Goal: Transaction & Acquisition: Purchase product/service

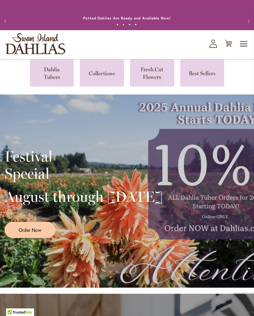
click at [52, 83] on link at bounding box center [52, 72] width 44 height 27
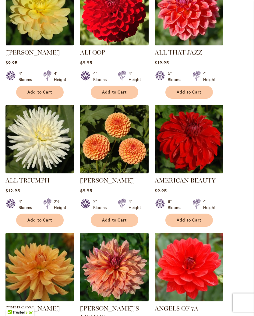
scroll to position [369, 0]
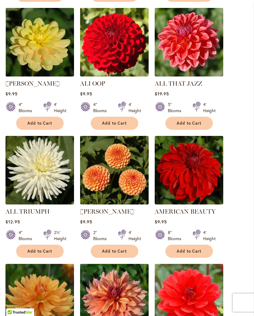
click at [191, 126] on span "Add to Cart" at bounding box center [189, 123] width 25 height 5
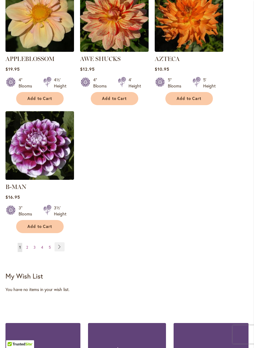
scroll to position [803, 0]
click at [61, 244] on link "Page Next" at bounding box center [60, 246] width 10 height 9
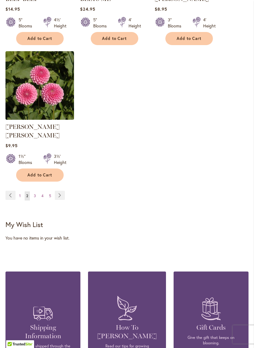
scroll to position [838, 0]
click at [36, 194] on span "3" at bounding box center [35, 196] width 2 height 5
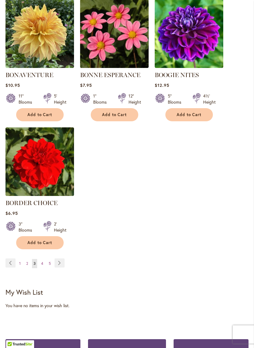
scroll to position [762, 0]
click at [42, 266] on span "4" at bounding box center [42, 263] width 2 height 5
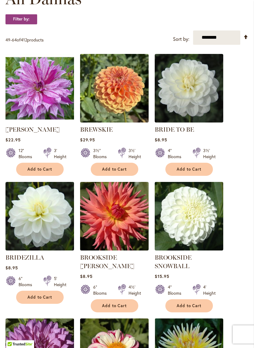
scroll to position [195, 0]
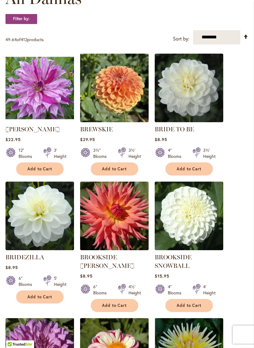
click at [117, 172] on span "Add to Cart" at bounding box center [114, 168] width 25 height 5
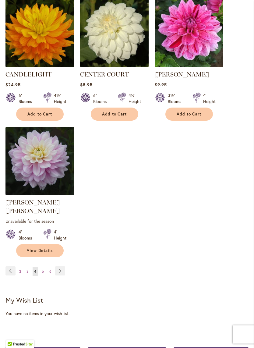
scroll to position [787, 0]
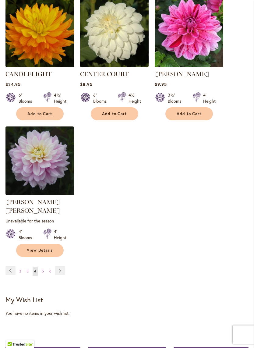
click at [44, 269] on link "Page 5" at bounding box center [42, 271] width 5 height 9
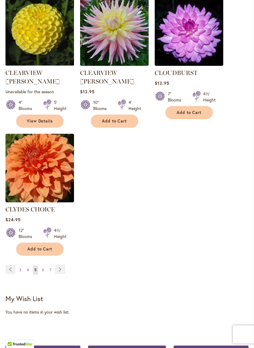
scroll to position [774, 0]
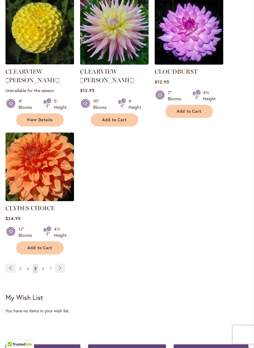
click at [43, 266] on span "6" at bounding box center [43, 268] width 2 height 5
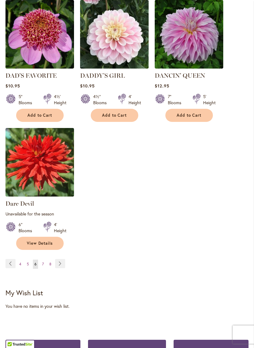
scroll to position [785, 0]
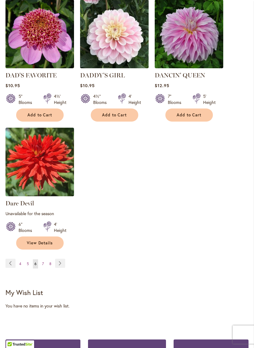
click at [43, 263] on span "7" at bounding box center [43, 264] width 2 height 5
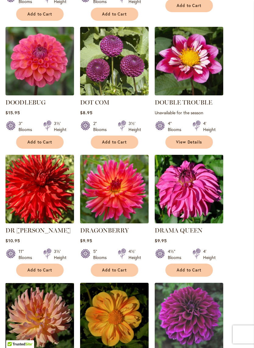
scroll to position [487, 0]
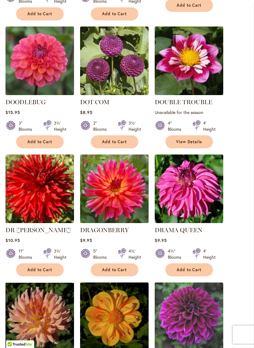
click at [123, 142] on button "Add to Cart" at bounding box center [115, 141] width 48 height 13
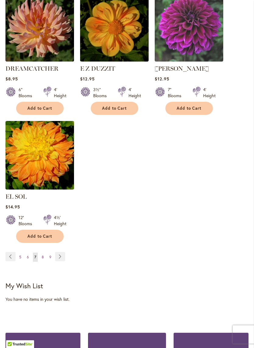
scroll to position [793, 0]
click at [43, 257] on link "Page 8" at bounding box center [42, 257] width 5 height 9
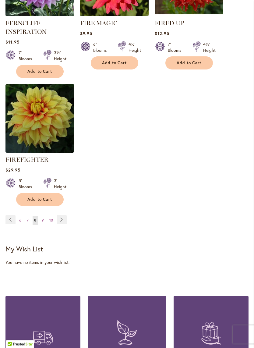
scroll to position [834, 0]
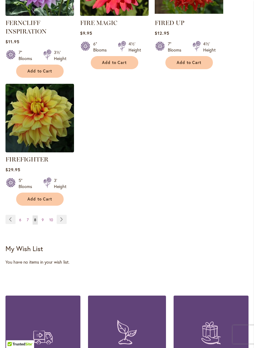
click at [45, 225] on link "Page 9" at bounding box center [42, 220] width 5 height 9
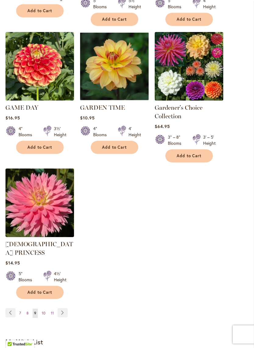
scroll to position [755, 0]
click at [42, 311] on span "10" at bounding box center [44, 313] width 4 height 5
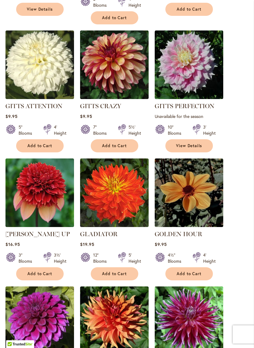
scroll to position [483, 0]
click at [123, 143] on span "Add to Cart" at bounding box center [114, 145] width 25 height 5
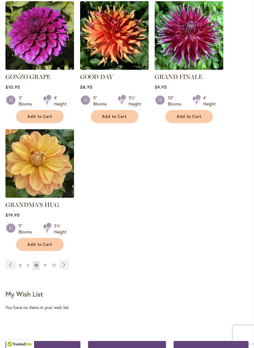
scroll to position [785, 0]
click at [46, 263] on span "11" at bounding box center [45, 265] width 3 height 5
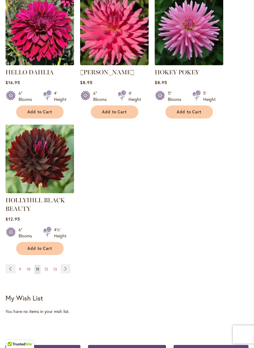
scroll to position [788, 0]
click at [48, 274] on link "Page 12" at bounding box center [46, 269] width 6 height 9
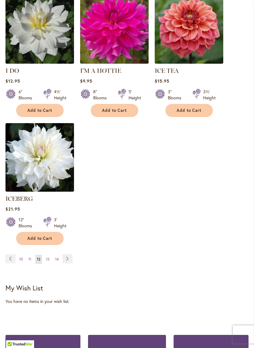
scroll to position [775, 0]
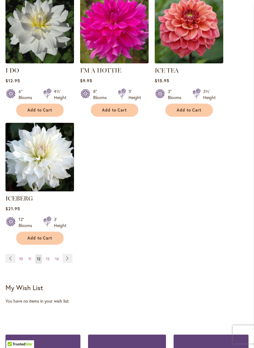
click at [50, 257] on link "Page 13" at bounding box center [48, 259] width 7 height 9
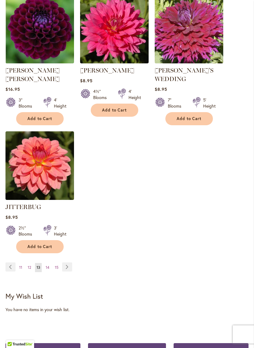
scroll to position [781, 0]
click at [48, 265] on span "14" at bounding box center [48, 267] width 4 height 5
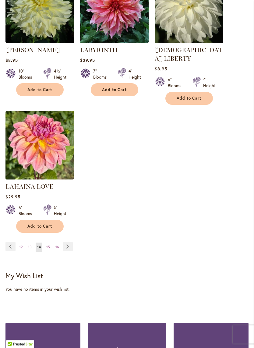
scroll to position [787, 0]
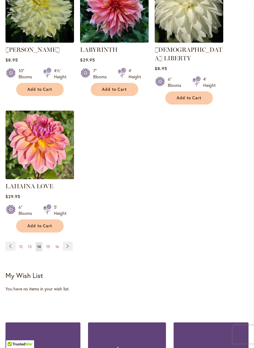
click at [51, 244] on link "Page 15" at bounding box center [48, 247] width 7 height 9
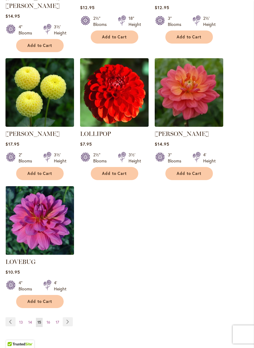
scroll to position [724, 0]
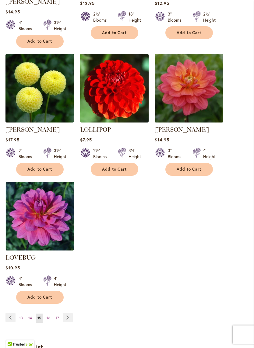
click at [24, 163] on button "Add to Cart" at bounding box center [40, 169] width 48 height 13
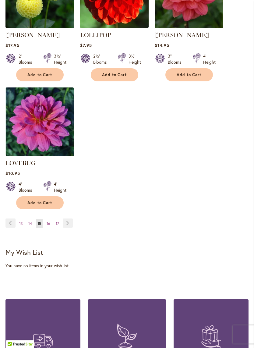
scroll to position [856, 0]
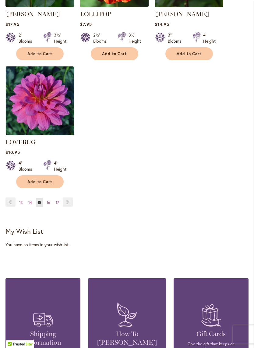
click at [51, 198] on link "Page 16" at bounding box center [48, 202] width 7 height 9
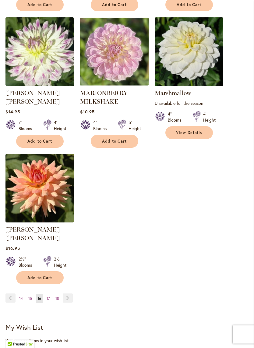
scroll to position [753, 0]
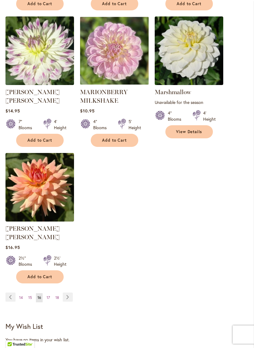
click at [122, 139] on span "Add to Cart" at bounding box center [114, 140] width 25 height 5
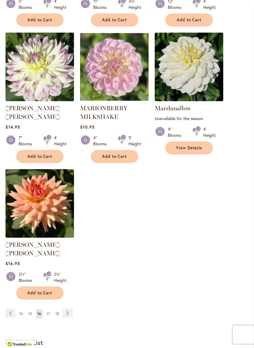
click at [48, 312] on span "17" at bounding box center [48, 314] width 3 height 5
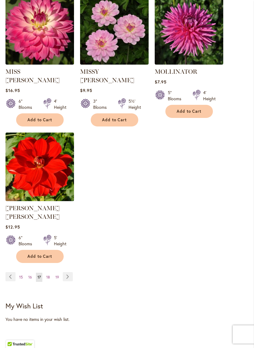
scroll to position [765, 0]
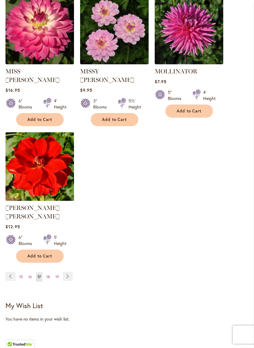
click at [49, 275] on span "18" at bounding box center [48, 277] width 4 height 5
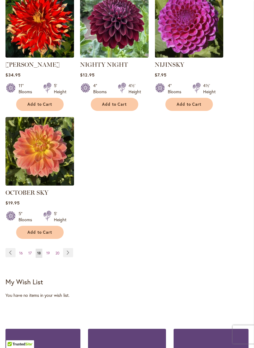
scroll to position [772, 0]
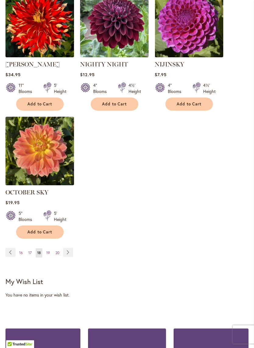
click at [49, 255] on span "19" at bounding box center [48, 253] width 4 height 5
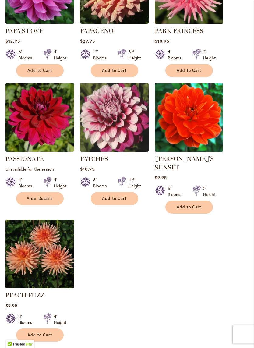
scroll to position [686, 0]
click at [125, 197] on span "Add to Cart" at bounding box center [114, 198] width 25 height 5
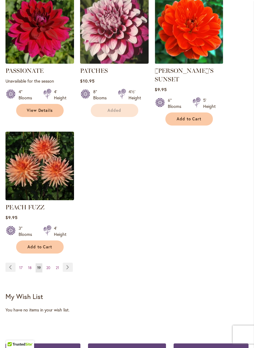
scroll to position [809, 0]
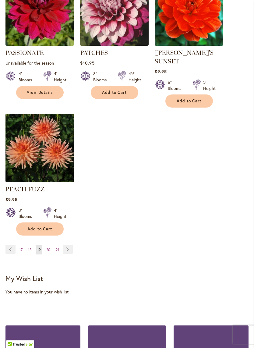
click at [52, 248] on link "Page 20" at bounding box center [48, 249] width 7 height 9
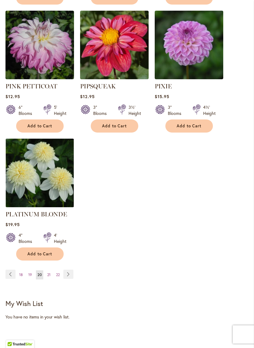
scroll to position [776, 0]
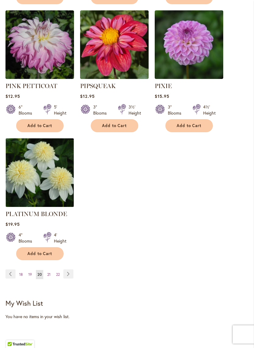
click at [52, 270] on link "Page 21" at bounding box center [49, 274] width 6 height 9
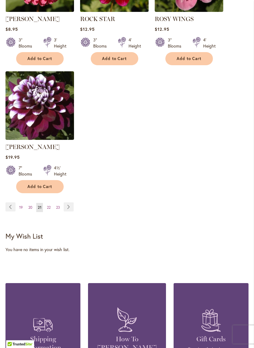
scroll to position [830, 0]
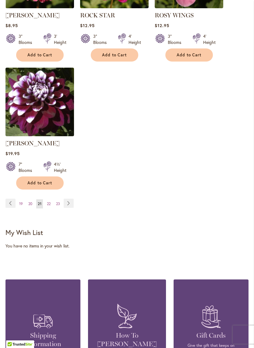
click at [50, 206] on span "22" at bounding box center [49, 203] width 4 height 5
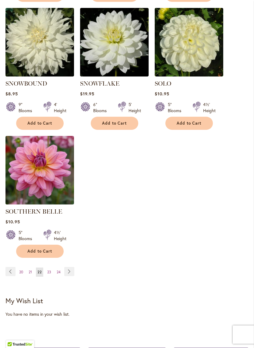
scroll to position [763, 0]
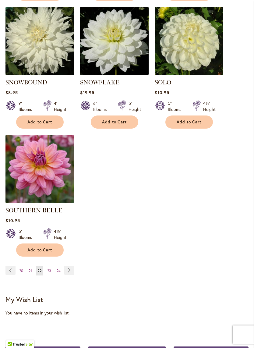
click at [51, 269] on span "23" at bounding box center [49, 271] width 4 height 5
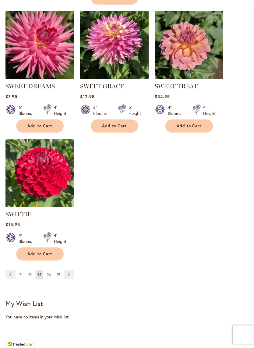
scroll to position [772, 0]
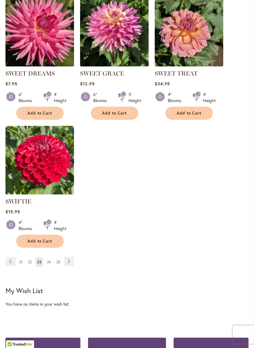
click at [51, 267] on link "Page 24" at bounding box center [48, 262] width 7 height 9
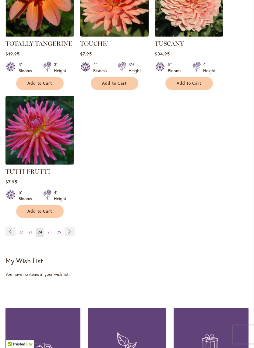
scroll to position [802, 0]
click at [51, 234] on link "Page 25" at bounding box center [49, 232] width 7 height 9
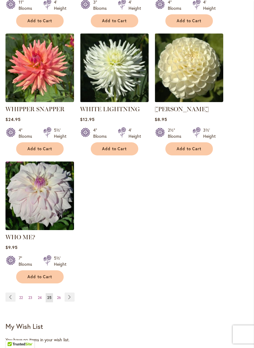
scroll to position [736, 0]
click at [60, 295] on span "26" at bounding box center [59, 297] width 4 height 5
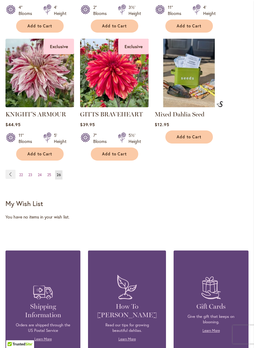
scroll to position [594, 0]
click at [40, 177] on span "24" at bounding box center [40, 175] width 4 height 5
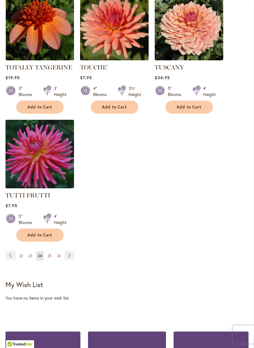
scroll to position [786, 0]
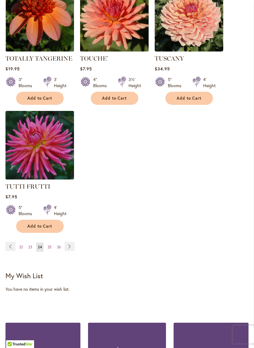
click at [32, 247] on link "Page 23" at bounding box center [30, 247] width 7 height 9
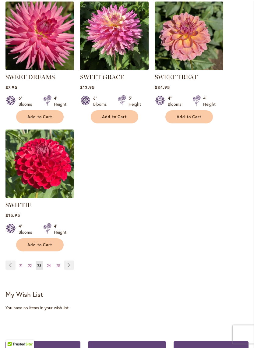
scroll to position [768, 0]
click at [31, 268] on span "22" at bounding box center [30, 265] width 4 height 5
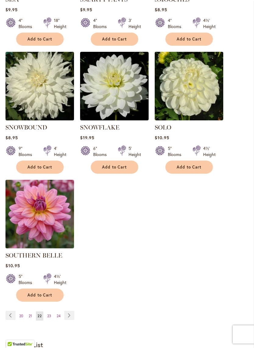
scroll to position [718, 0]
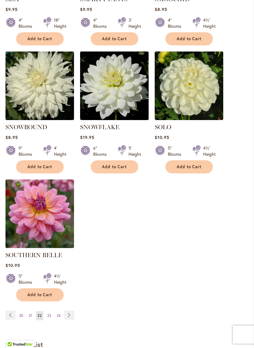
click at [28, 228] on img at bounding box center [39, 214] width 69 height 69
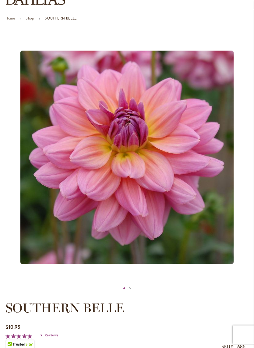
scroll to position [58, 0]
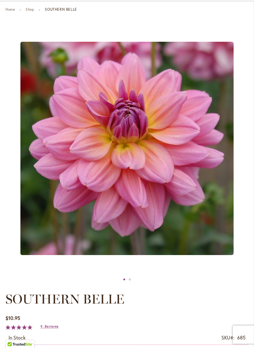
click at [41, 228] on img "SOUTHERN BELLE" at bounding box center [126, 148] width 213 height 213
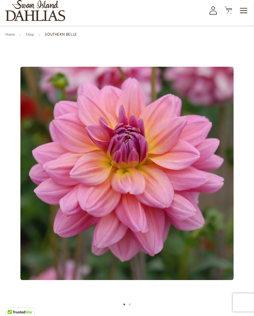
scroll to position [14, 0]
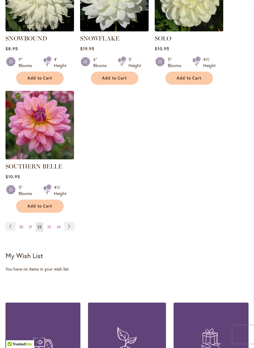
scroll to position [807, 0]
click at [30, 225] on span "21" at bounding box center [30, 227] width 3 height 5
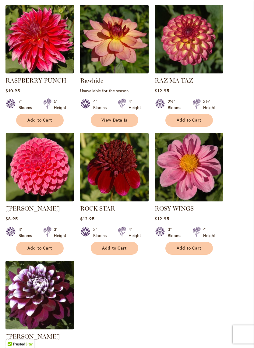
scroll to position [637, 0]
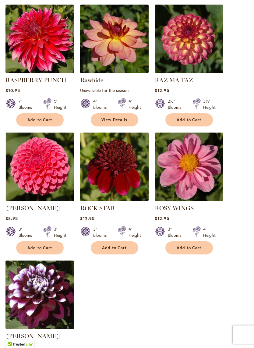
click at [198, 174] on img at bounding box center [189, 167] width 69 height 69
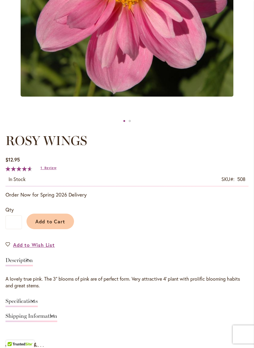
scroll to position [219, 0]
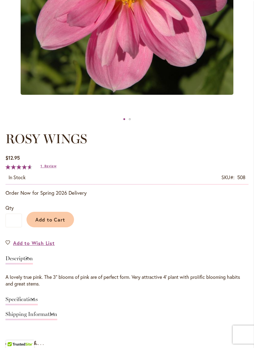
click at [41, 227] on button "Add to Cart" at bounding box center [51, 220] width 48 height 16
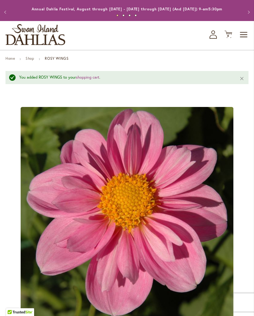
scroll to position [0, 0]
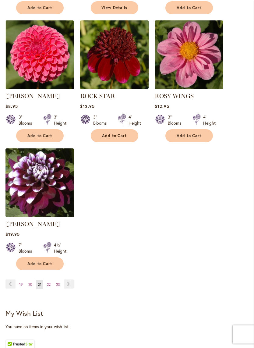
scroll to position [750, 0]
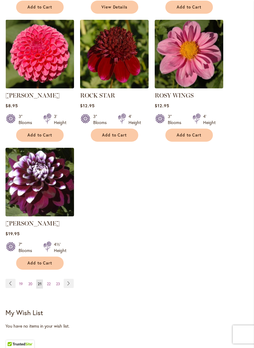
click at [31, 287] on span "20" at bounding box center [30, 284] width 4 height 5
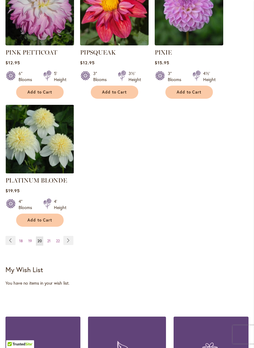
scroll to position [810, 0]
click at [14, 160] on img at bounding box center [39, 139] width 69 height 69
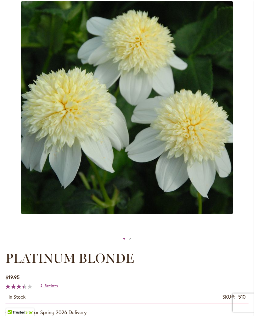
scroll to position [87, 0]
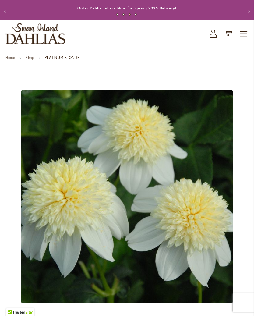
scroll to position [0, 0]
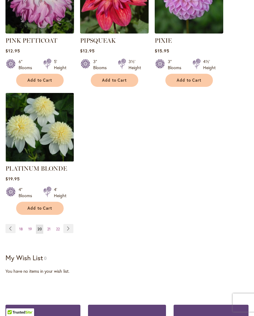
scroll to position [810, 0]
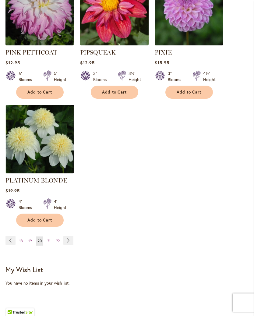
click at [31, 239] on span "19" at bounding box center [30, 241] width 4 height 5
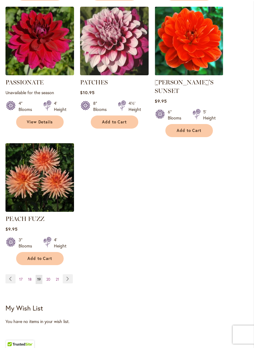
scroll to position [765, 0]
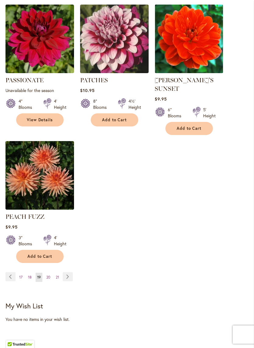
click at [32, 276] on link "Page 18" at bounding box center [30, 277] width 7 height 9
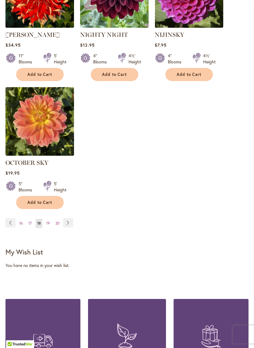
scroll to position [804, 0]
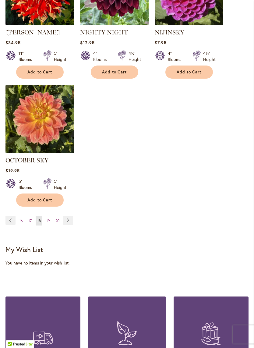
click at [27, 225] on link "Page 17" at bounding box center [30, 221] width 6 height 9
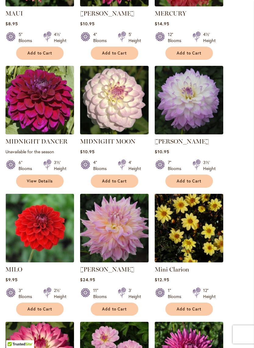
scroll to position [440, 0]
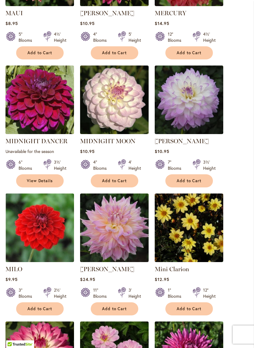
click at [128, 114] on img at bounding box center [114, 100] width 69 height 69
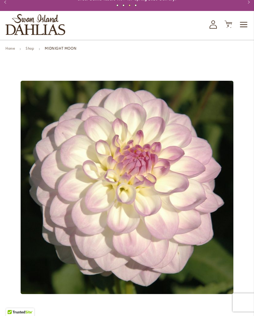
scroll to position [5, 0]
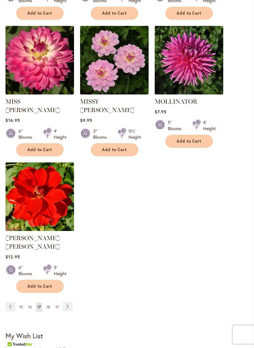
scroll to position [738, 0]
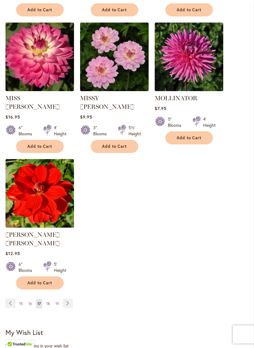
click at [33, 300] on link "Page 16" at bounding box center [30, 304] width 7 height 9
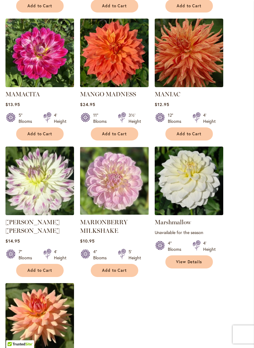
scroll to position [623, 0]
click at [128, 178] on img at bounding box center [114, 181] width 69 height 69
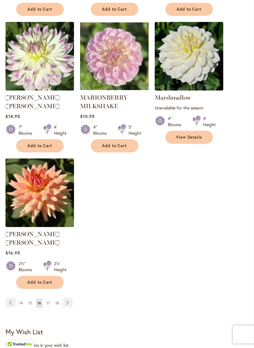
scroll to position [748, 0]
click at [33, 299] on link "Page 15" at bounding box center [30, 303] width 7 height 9
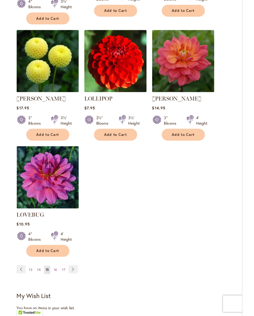
scroll to position [745, 0]
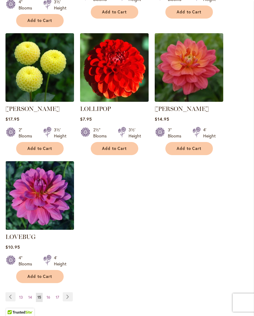
click at [31, 295] on span "14" at bounding box center [30, 297] width 4 height 5
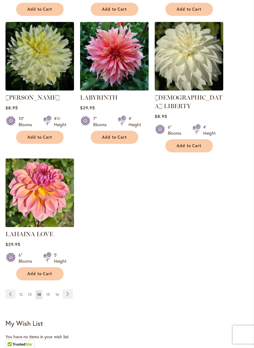
scroll to position [741, 0]
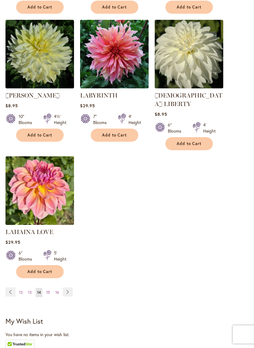
click at [30, 290] on span "13" at bounding box center [30, 292] width 4 height 5
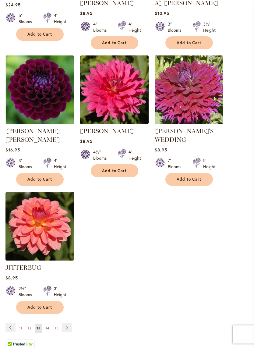
scroll to position [721, 0]
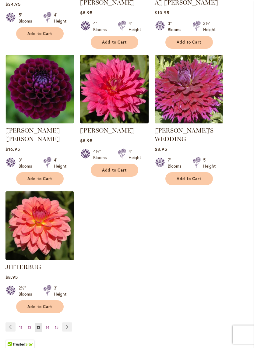
click at [28, 316] on span "12" at bounding box center [29, 327] width 3 height 5
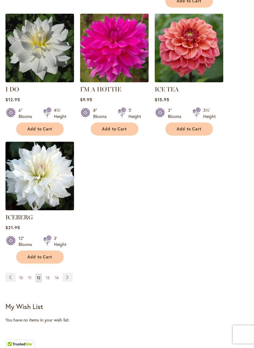
scroll to position [756, 0]
click at [31, 276] on span "11" at bounding box center [29, 278] width 3 height 5
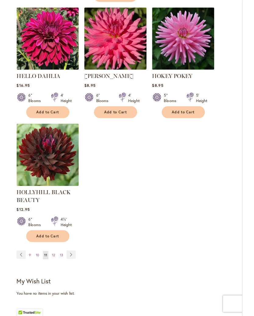
scroll to position [776, 0]
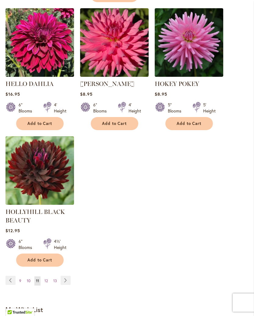
click at [30, 286] on link "Page 10" at bounding box center [28, 280] width 7 height 9
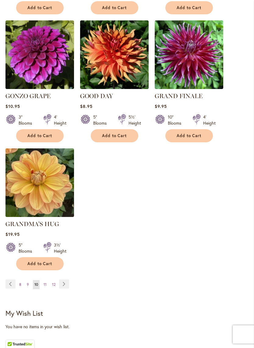
scroll to position [749, 0]
click at [29, 283] on span "9" at bounding box center [28, 284] width 2 height 5
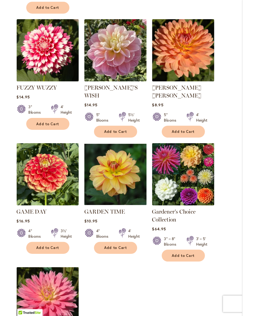
scroll to position [626, 0]
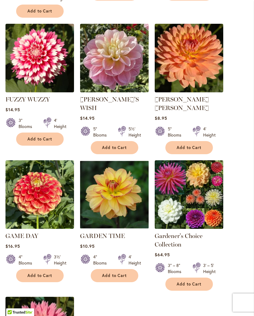
click at [45, 137] on span "Add to Cart" at bounding box center [39, 139] width 25 height 5
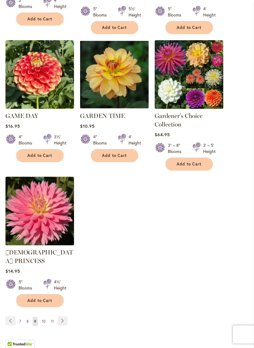
scroll to position [763, 0]
click at [30, 316] on link "Page 8" at bounding box center [27, 321] width 5 height 9
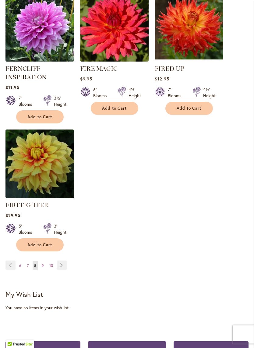
scroll to position [789, 0]
click at [28, 270] on link "Page 7" at bounding box center [27, 265] width 5 height 9
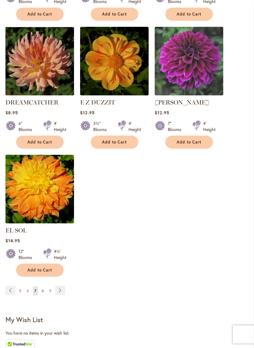
scroll to position [753, 0]
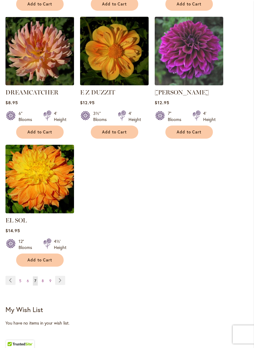
click at [28, 282] on link "Page 6" at bounding box center [27, 281] width 5 height 9
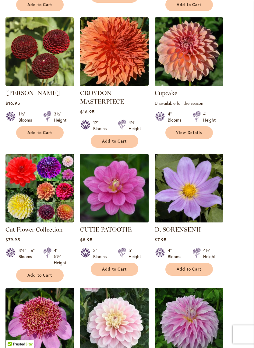
scroll to position [496, 0]
click at [47, 184] on img at bounding box center [39, 188] width 69 height 69
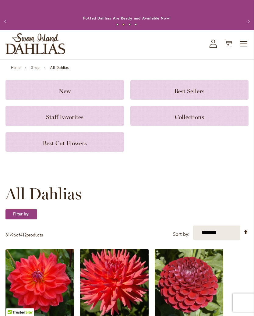
click at [93, 145] on h3 "Best Cut Flowers" at bounding box center [65, 142] width 104 height 7
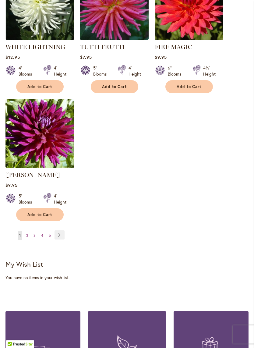
scroll to position [713, 0]
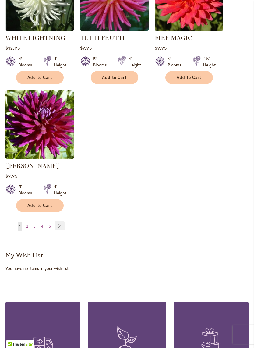
click at [27, 229] on span "2" at bounding box center [27, 226] width 2 height 5
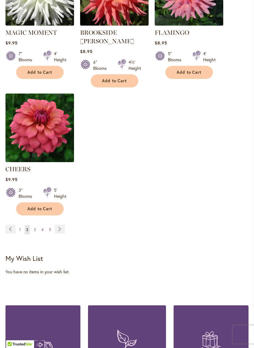
scroll to position [718, 0]
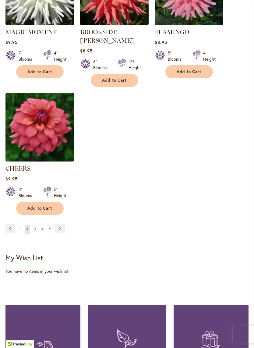
click at [35, 228] on span "3" at bounding box center [35, 229] width 2 height 5
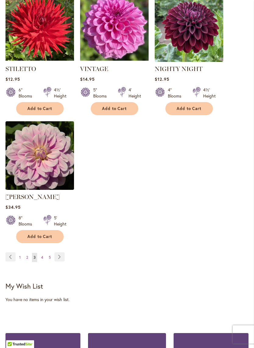
scroll to position [699, 0]
click at [40, 258] on link "Page 4" at bounding box center [42, 257] width 5 height 9
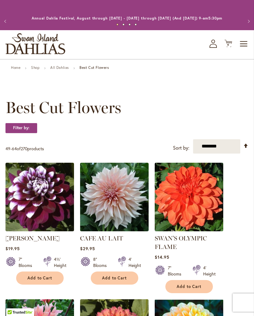
click at [231, 48] on span "Cart .cls-1 { fill: #231f20; }" at bounding box center [229, 44] width 8 height 8
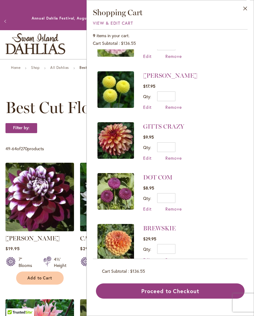
scroll to position [187, 0]
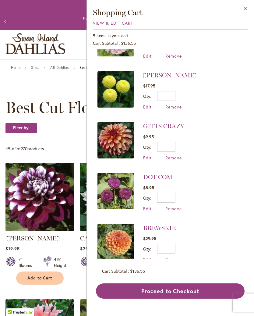
click at [180, 157] on span "Remove" at bounding box center [174, 158] width 16 height 6
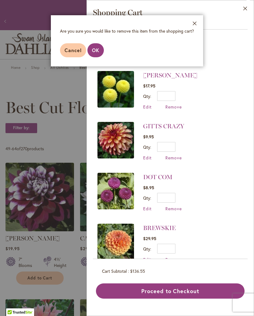
click at [97, 46] on button "OK" at bounding box center [95, 50] width 16 height 14
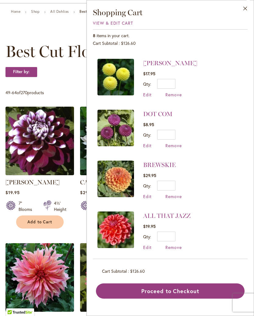
scroll to position [198, 0]
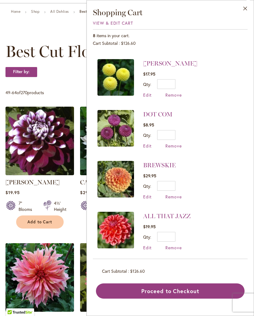
click at [178, 194] on span "Remove" at bounding box center [174, 197] width 16 height 6
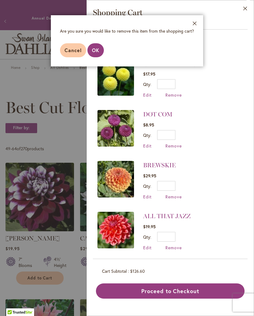
click at [99, 51] on span "OK" at bounding box center [95, 50] width 7 height 6
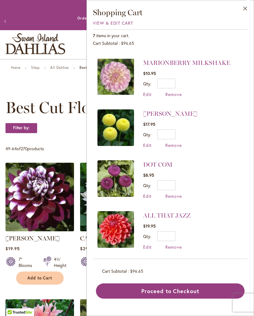
scroll to position [148, 0]
